Goal: Information Seeking & Learning: Check status

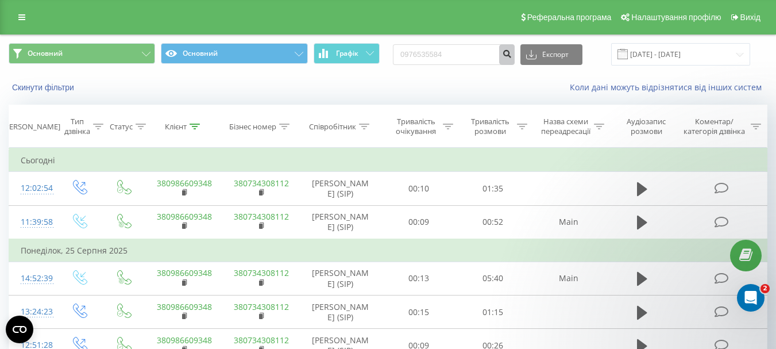
type input "0976535584"
click at [512, 56] on icon "submit" at bounding box center [507, 52] width 10 height 7
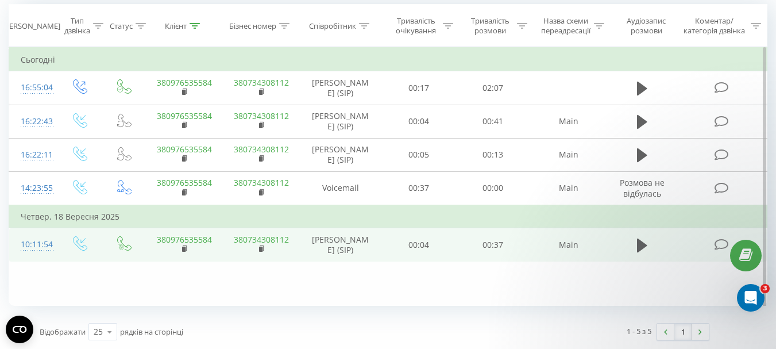
scroll to position [134, 0]
click at [641, 252] on icon at bounding box center [642, 245] width 10 height 14
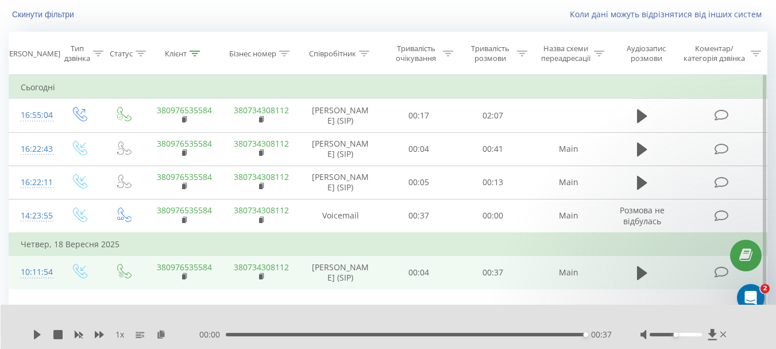
scroll to position [0, 0]
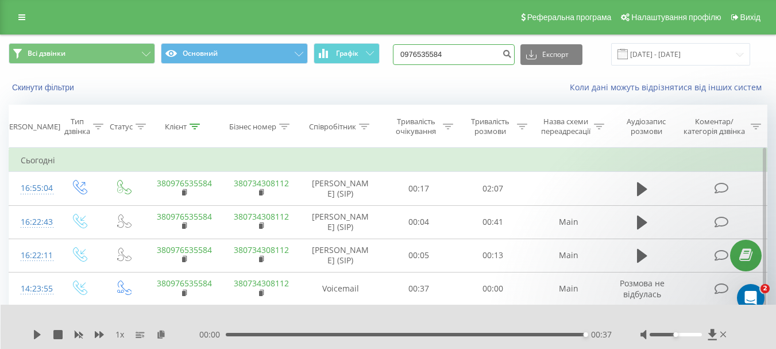
click at [415, 55] on input "0976535584" at bounding box center [454, 54] width 122 height 21
type input "[PHONE_NUMBER]"
click at [512, 56] on icon "submit" at bounding box center [507, 52] width 10 height 7
